Goal: Information Seeking & Learning: Understand process/instructions

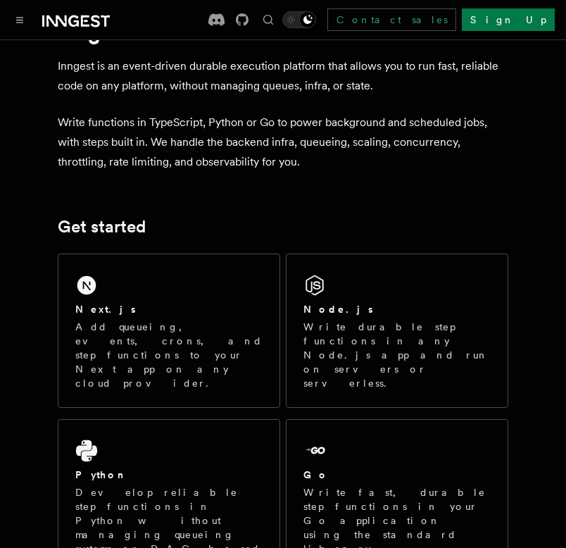
click at [192, 275] on div "Next.js Add queueing, events, crons, and step functions to your Next app on any…" at bounding box center [168, 330] width 221 height 153
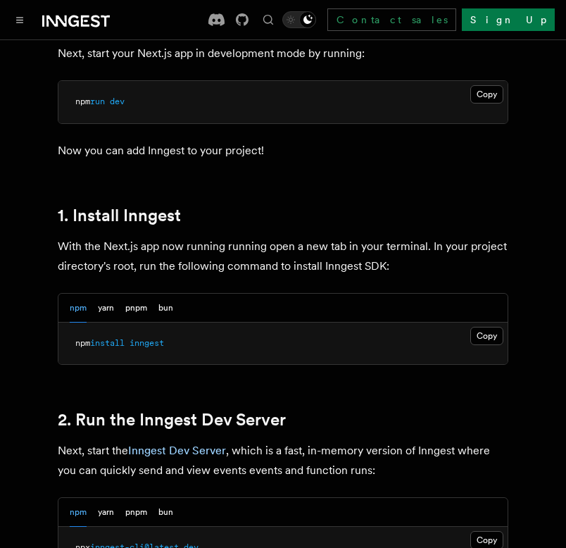
scroll to position [694, 0]
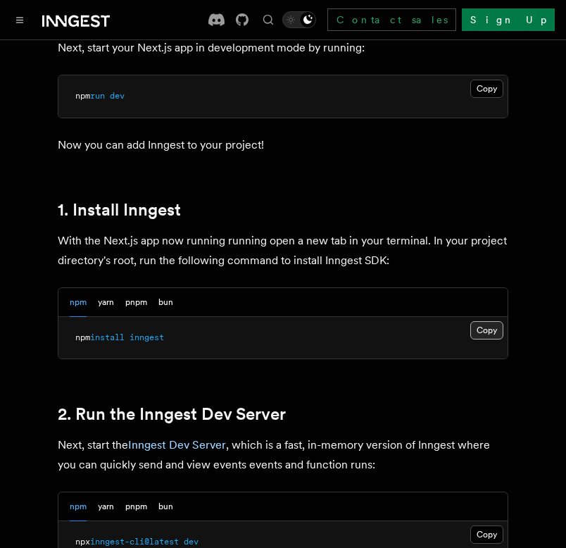
click at [495, 321] on button "Copy Copied" at bounding box center [486, 330] width 33 height 18
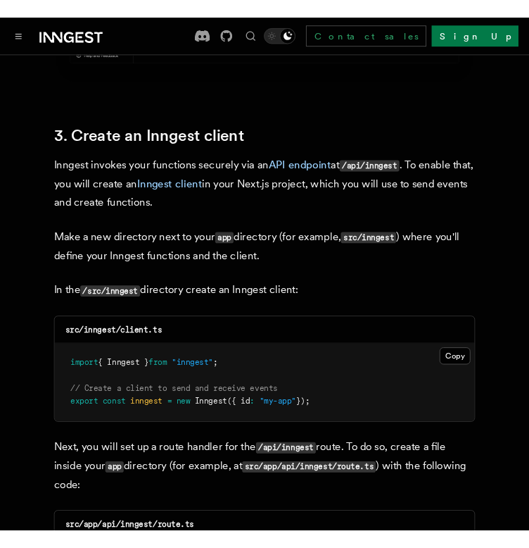
scroll to position [1607, 0]
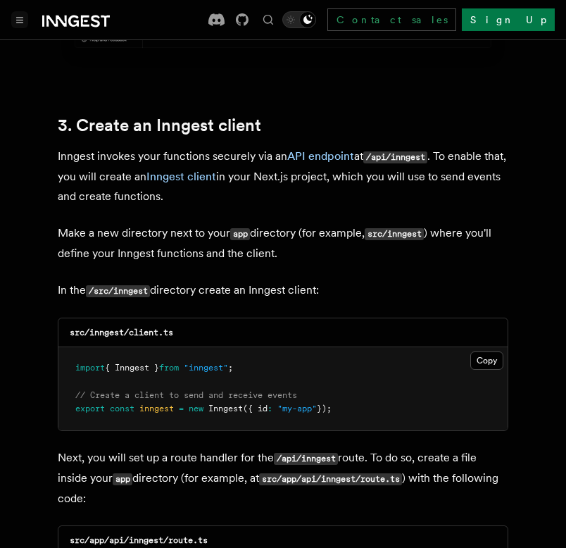
click at [25, 13] on button "Toggle navigation" at bounding box center [19, 19] width 17 height 17
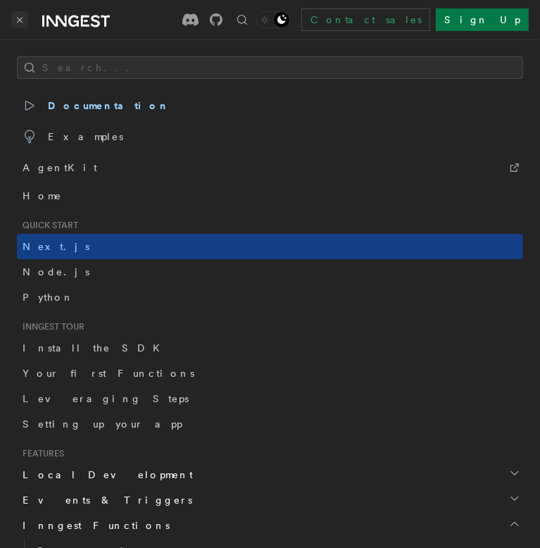
click at [20, 27] on button "Toggle navigation" at bounding box center [19, 19] width 17 height 17
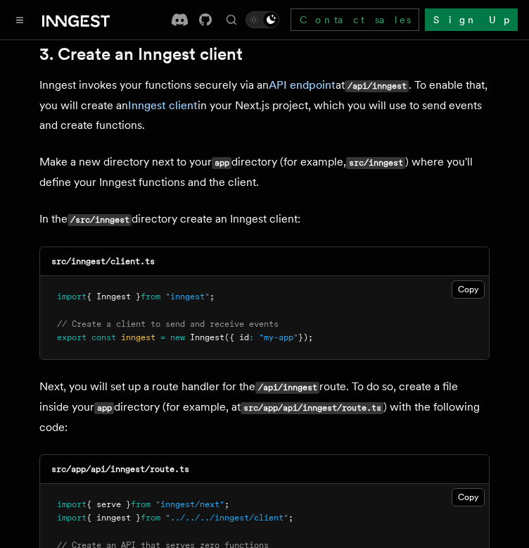
scroll to position [1681, 0]
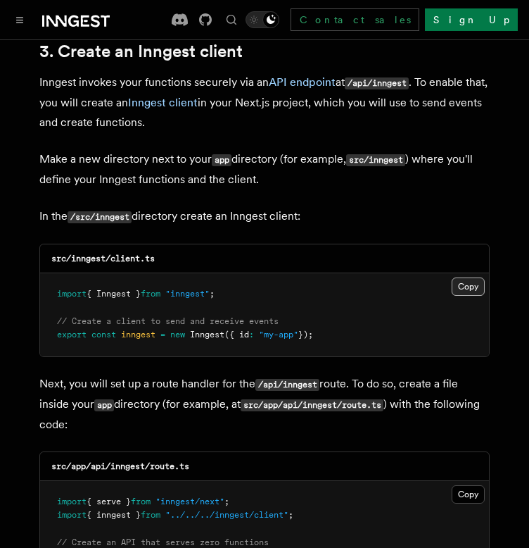
click at [459, 277] on button "Copy Copied" at bounding box center [468, 286] width 33 height 18
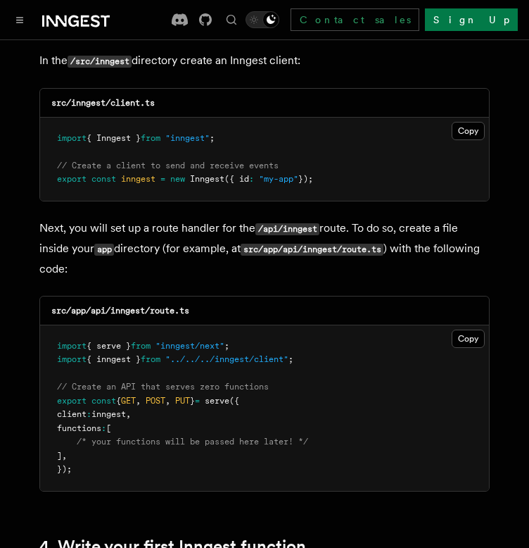
scroll to position [1934, 0]
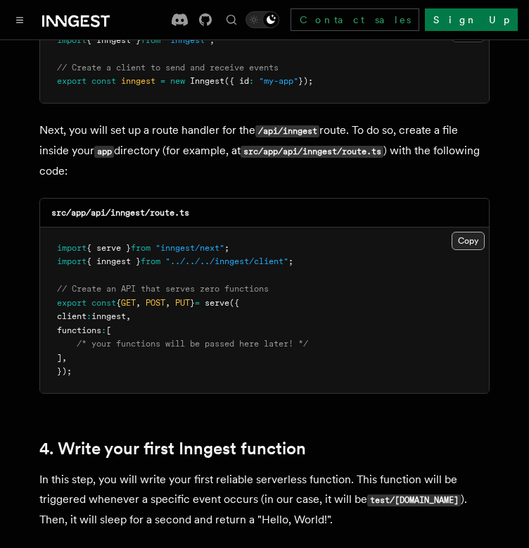
click at [458, 232] on button "Copy Copied" at bounding box center [468, 241] width 33 height 18
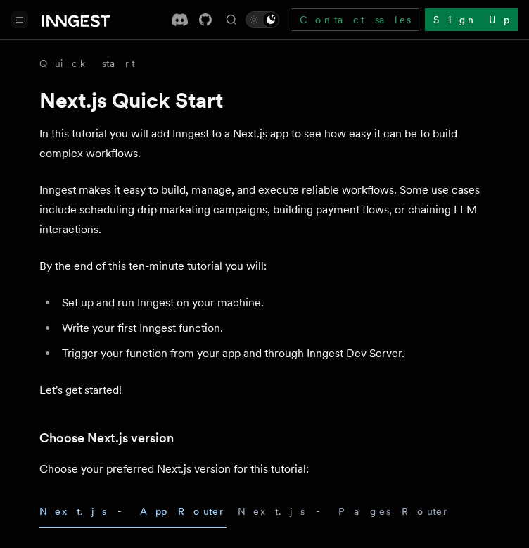
click at [20, 24] on button "Toggle navigation" at bounding box center [19, 19] width 17 height 17
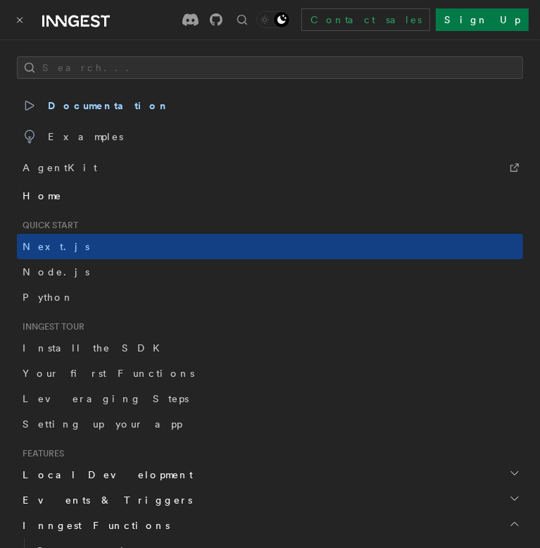
click at [94, 186] on link "Home" at bounding box center [270, 195] width 506 height 25
